Goal: Information Seeking & Learning: Understand process/instructions

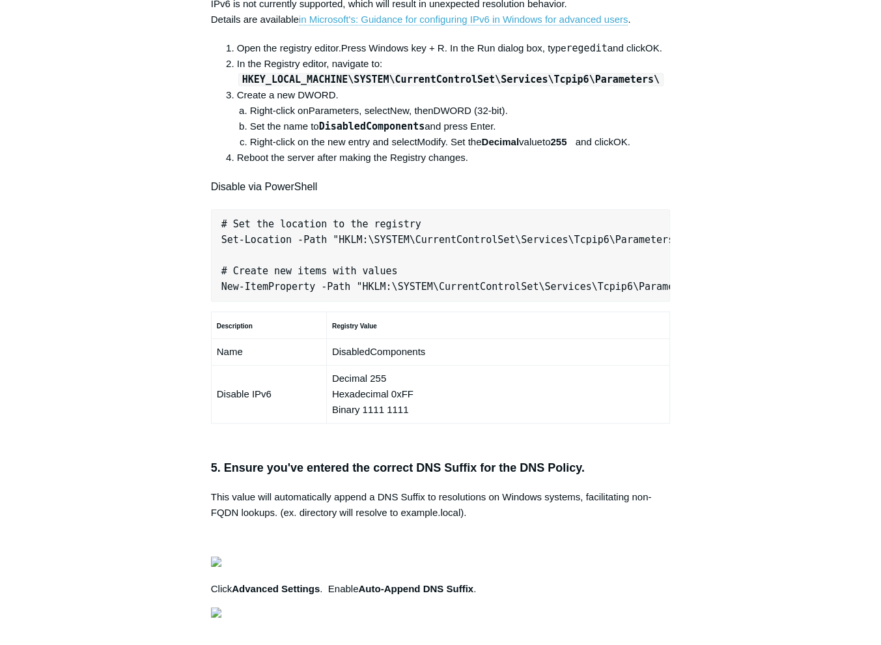
scroll to position [716, 0]
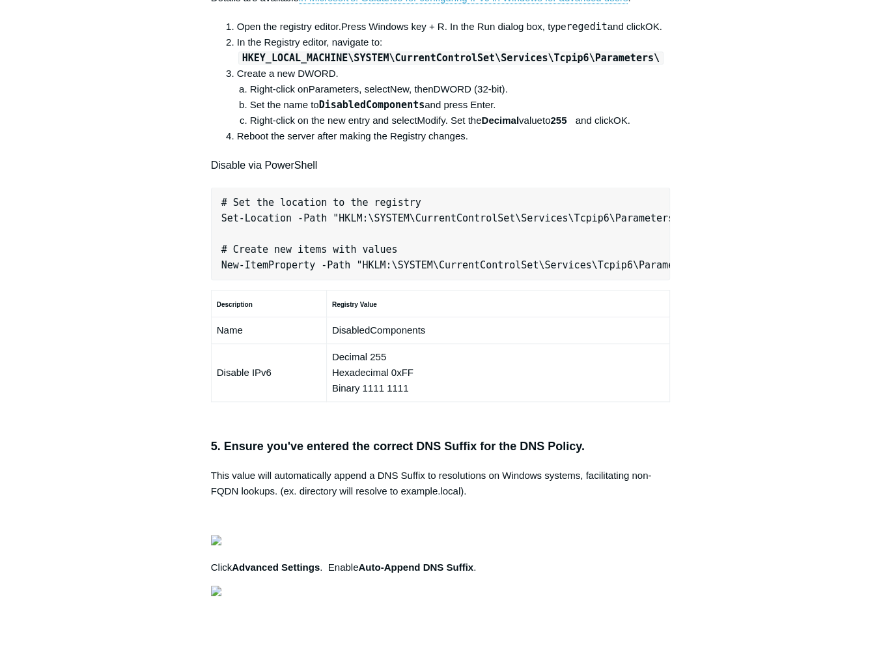
scroll to position [0, 409]
drag, startPoint x: 220, startPoint y: 436, endPoint x: 711, endPoint y: 430, distance: 490.9
click at [711, 430] on div "Articles in this section Secure DNS - Single-Label Domains Using 3rd Party DNS …" at bounding box center [440, 310] width 755 height 1816
copy pre "New-NetFirewallRule -DisplayName "Todyl SGN Network" -Direction Inbound -Progra…"
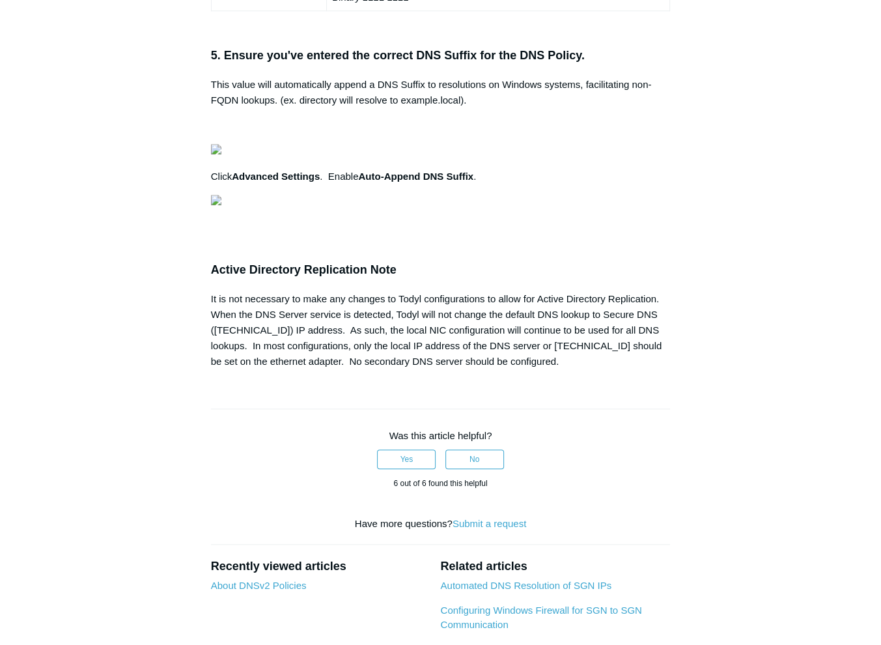
scroll to position [0, 361]
drag, startPoint x: 219, startPoint y: 396, endPoint x: 691, endPoint y: 464, distance: 477.6
copy pre "# Set the location to the registry Set-Location -Path "HKLM:\SYSTEM\CurrentCont…"
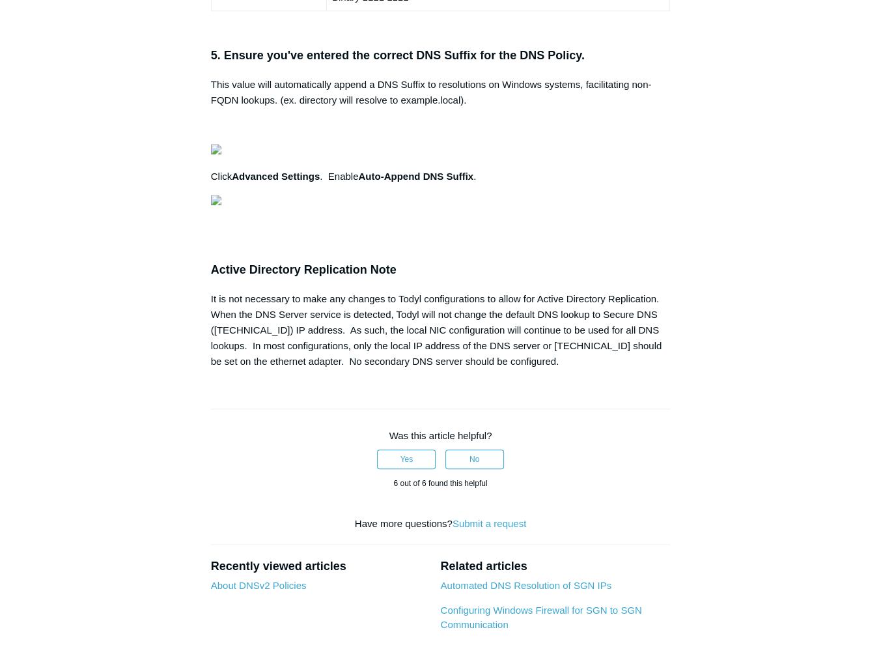
scroll to position [0, 0]
drag, startPoint x: 221, startPoint y: 415, endPoint x: 600, endPoint y: 417, distance: 378.9
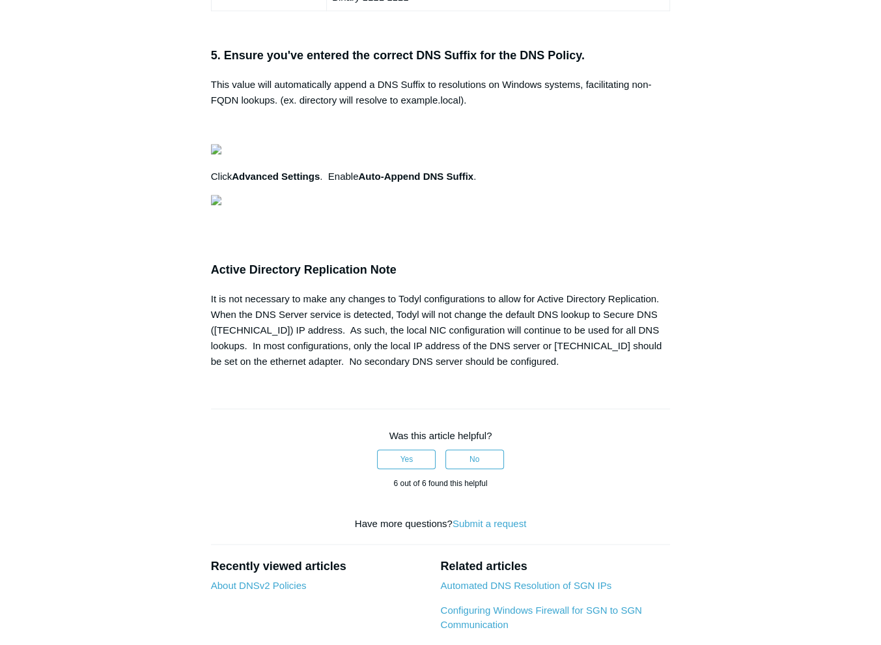
copy pre "Set-Location -Path "HKLM:\SYSTEM\CurrentControlSet\Services\Tcpip6\Parameters""
drag, startPoint x: 219, startPoint y: 464, endPoint x: 748, endPoint y: 466, distance: 529.3
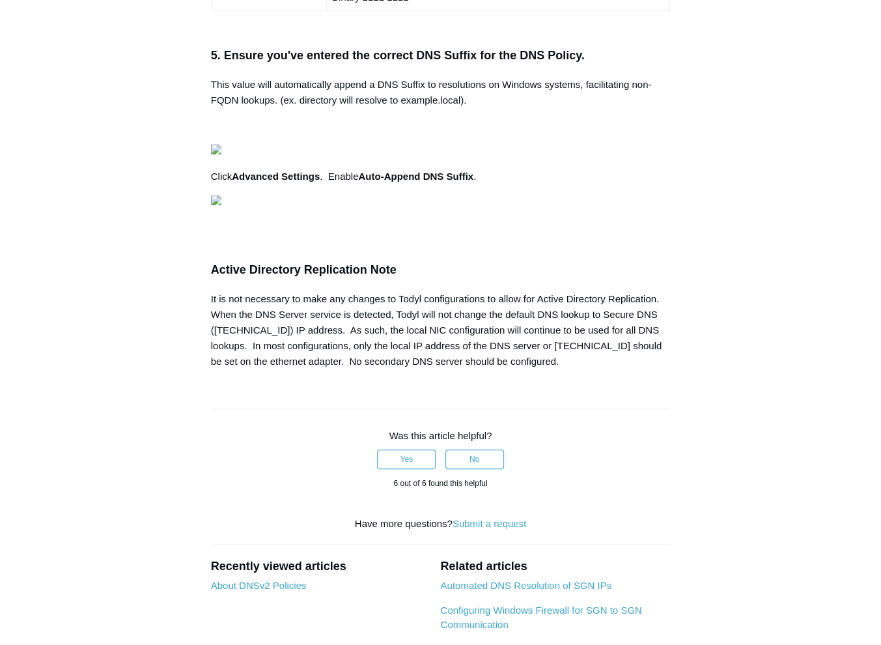
copy pre "New-ItemProperty -Path "HKLM:\SYSTEM\CurrentControlSet\Services\Tcpip6\Paramete…"
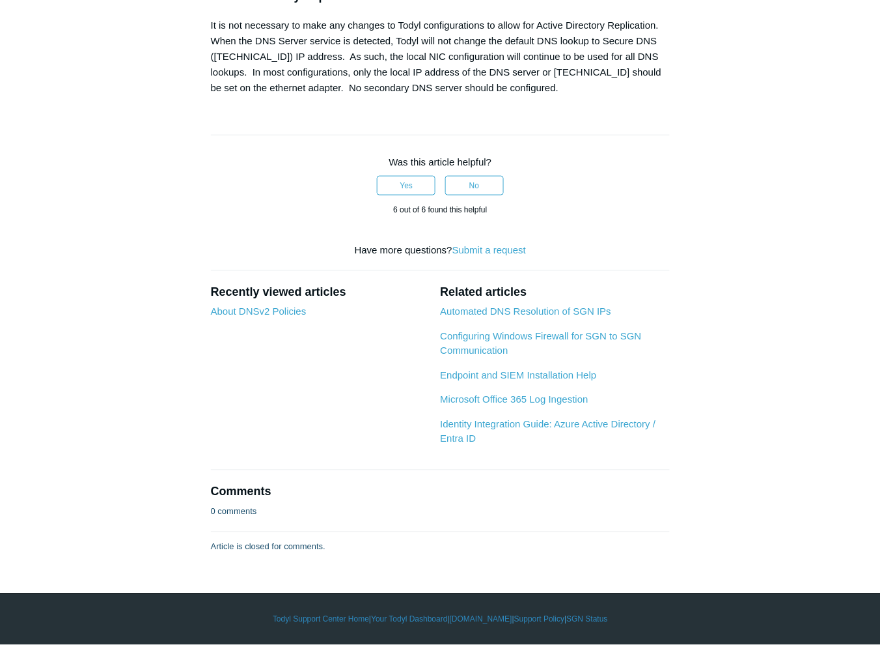
scroll to position [1628, 0]
